Goal: Information Seeking & Learning: Learn about a topic

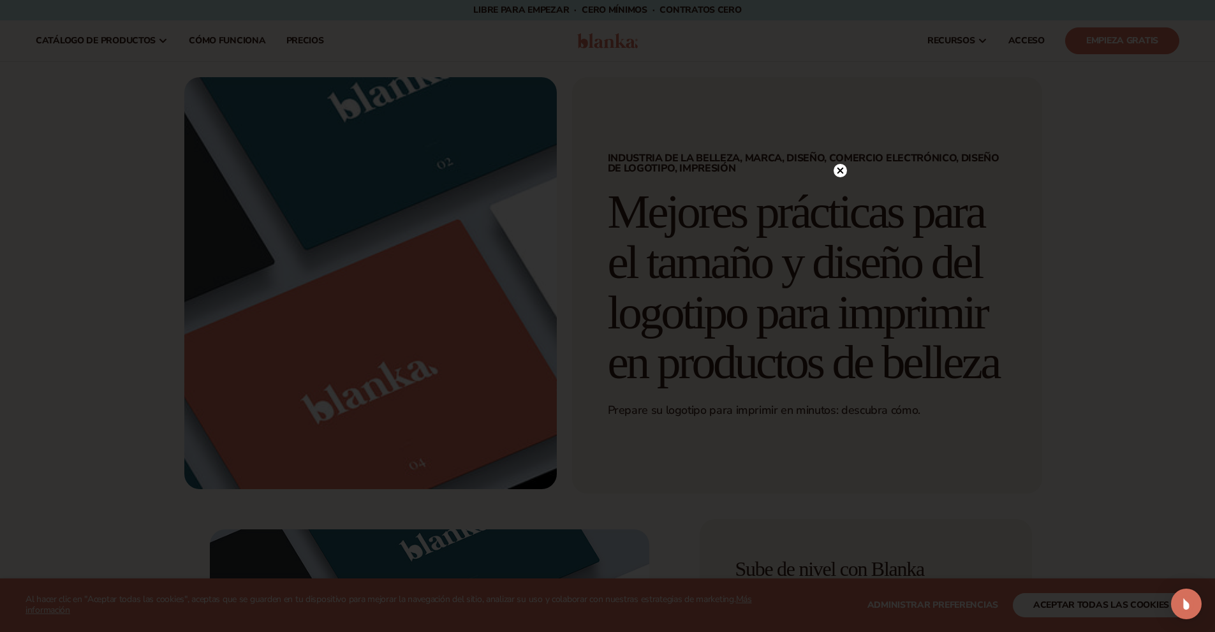
click at [844, 168] on circle at bounding box center [839, 170] width 13 height 13
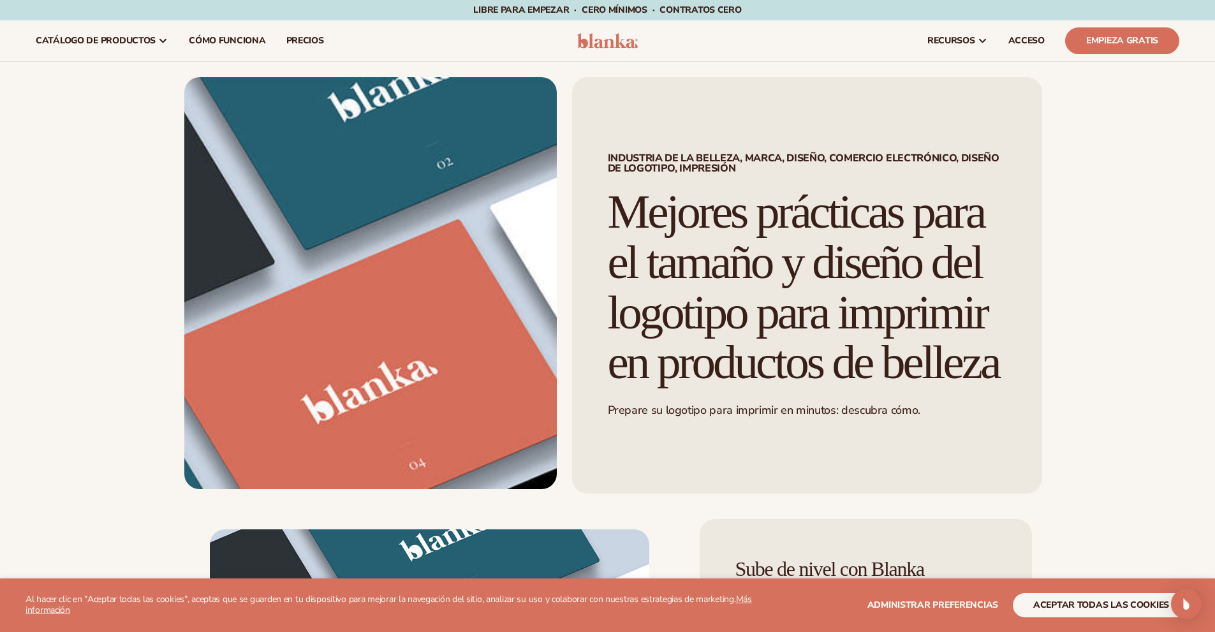
click at [759, 261] on font "Mejores prácticas para el tamaño y diseño del logotipo para imprimir en product…" at bounding box center [803, 286] width 391 height 203
click at [1120, 596] on button "aceptar todas las cookies" at bounding box center [1101, 605] width 177 height 24
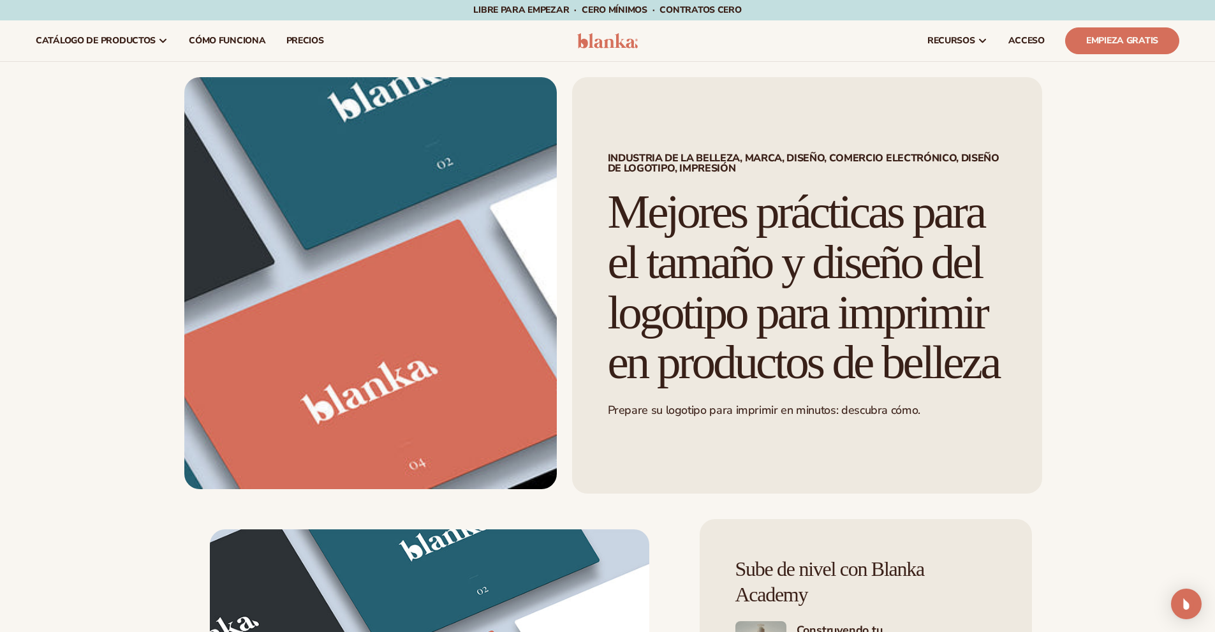
click at [839, 261] on font "Mejores prácticas para el tamaño y diseño del logotipo para imprimir en product…" at bounding box center [803, 286] width 391 height 203
click at [464, 345] on img at bounding box center [370, 283] width 372 height 412
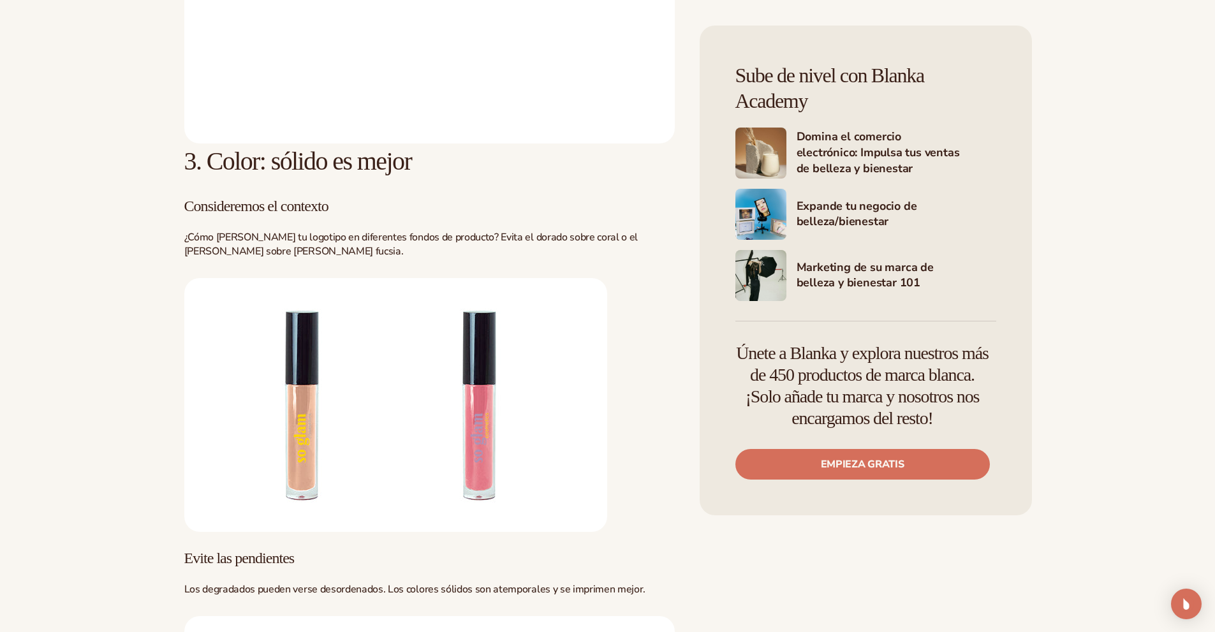
scroll to position [7460, 0]
